Goal: Complete application form

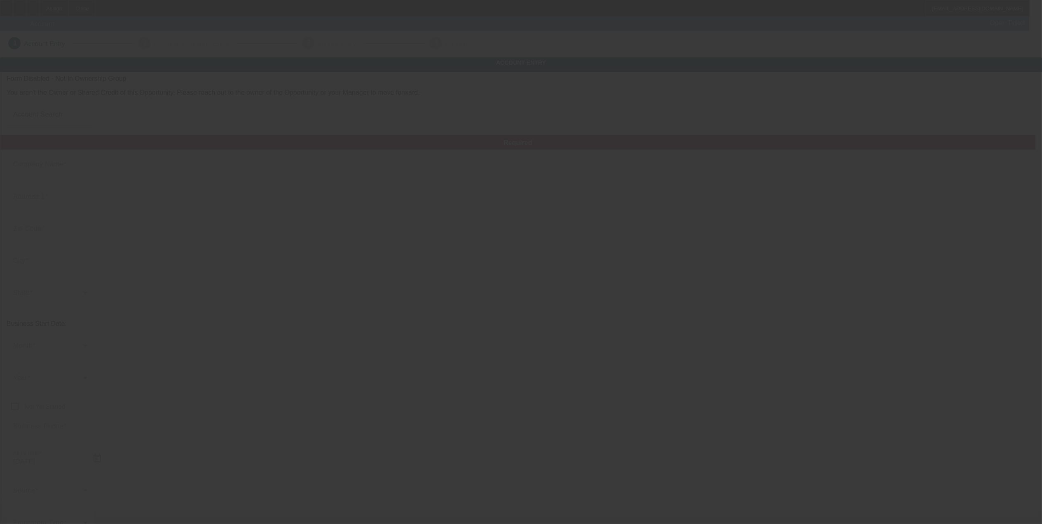
type input "[DATE]"
type input "Towing Solution Central [US_STATE] LLC"
type input "[STREET_ADDRESS]"
type input "33897"
type input "[PERSON_NAME]"
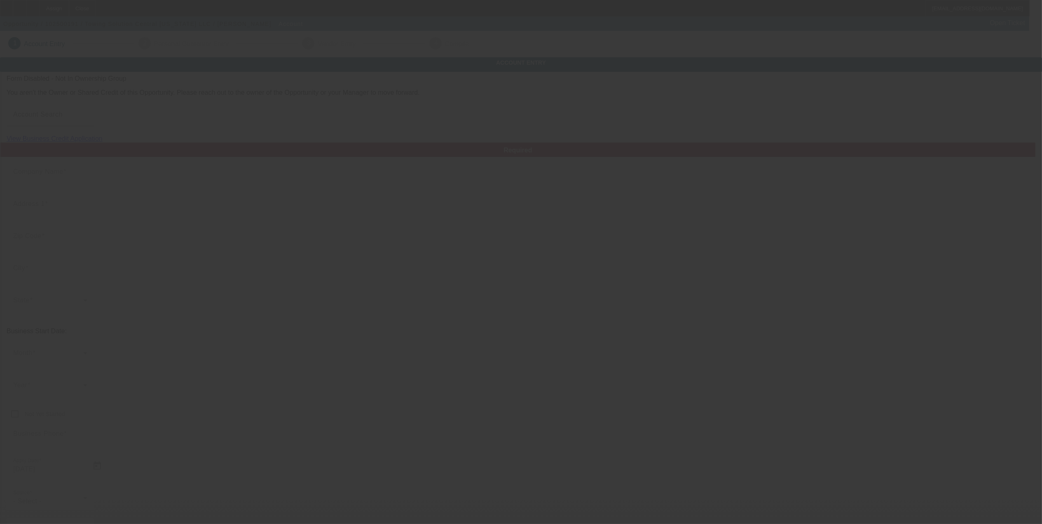
type input "[PHONE_NUMBER]"
type input "# 275"
type input "[EMAIL_ADDRESS][DOMAIN_NAME]"
type input "Polk"
type input "824133779"
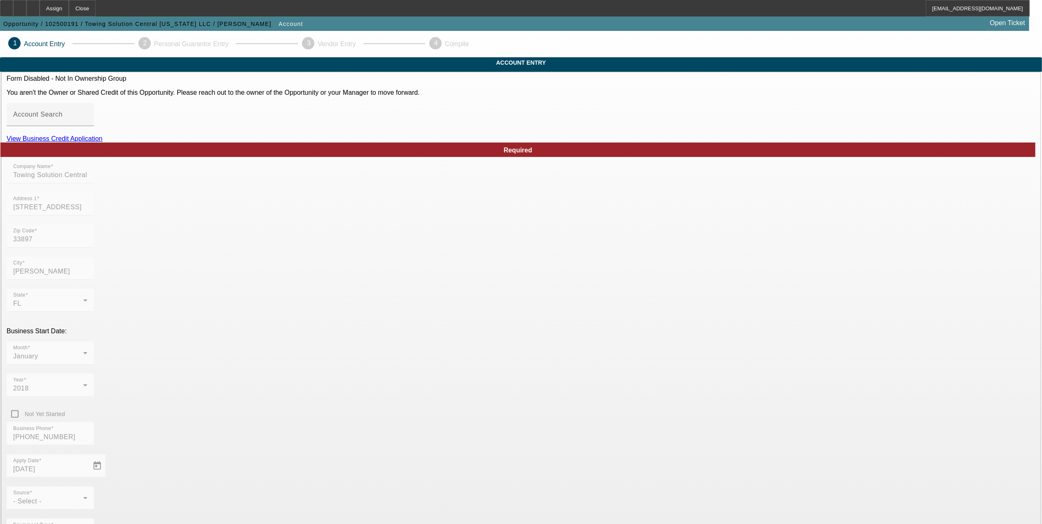
click at [415, 96] on div "Form Disabled - Not In Ownership Group You aren't the Owner or Shared Credit of…" at bounding box center [521, 85] width 1029 height 21
click at [81, 25] on span "Opportunity / 102500191 / Towing Solution Central [US_STATE] LLC / [PERSON_NAME]" at bounding box center [137, 24] width 268 height 7
